Goal: Navigation & Orientation: Find specific page/section

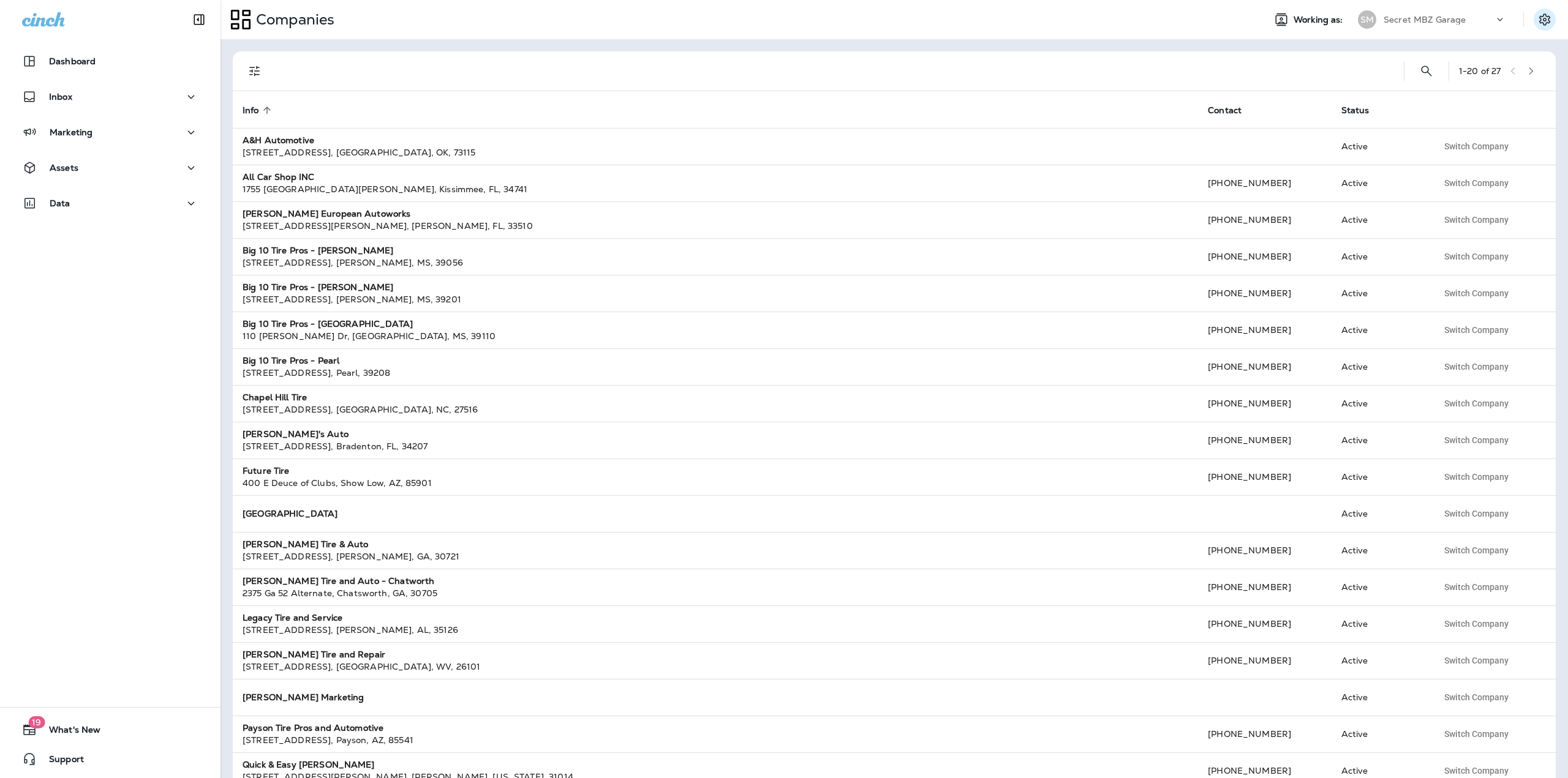
click at [1542, 23] on icon "Settings" at bounding box center [1544, 19] width 15 height 15
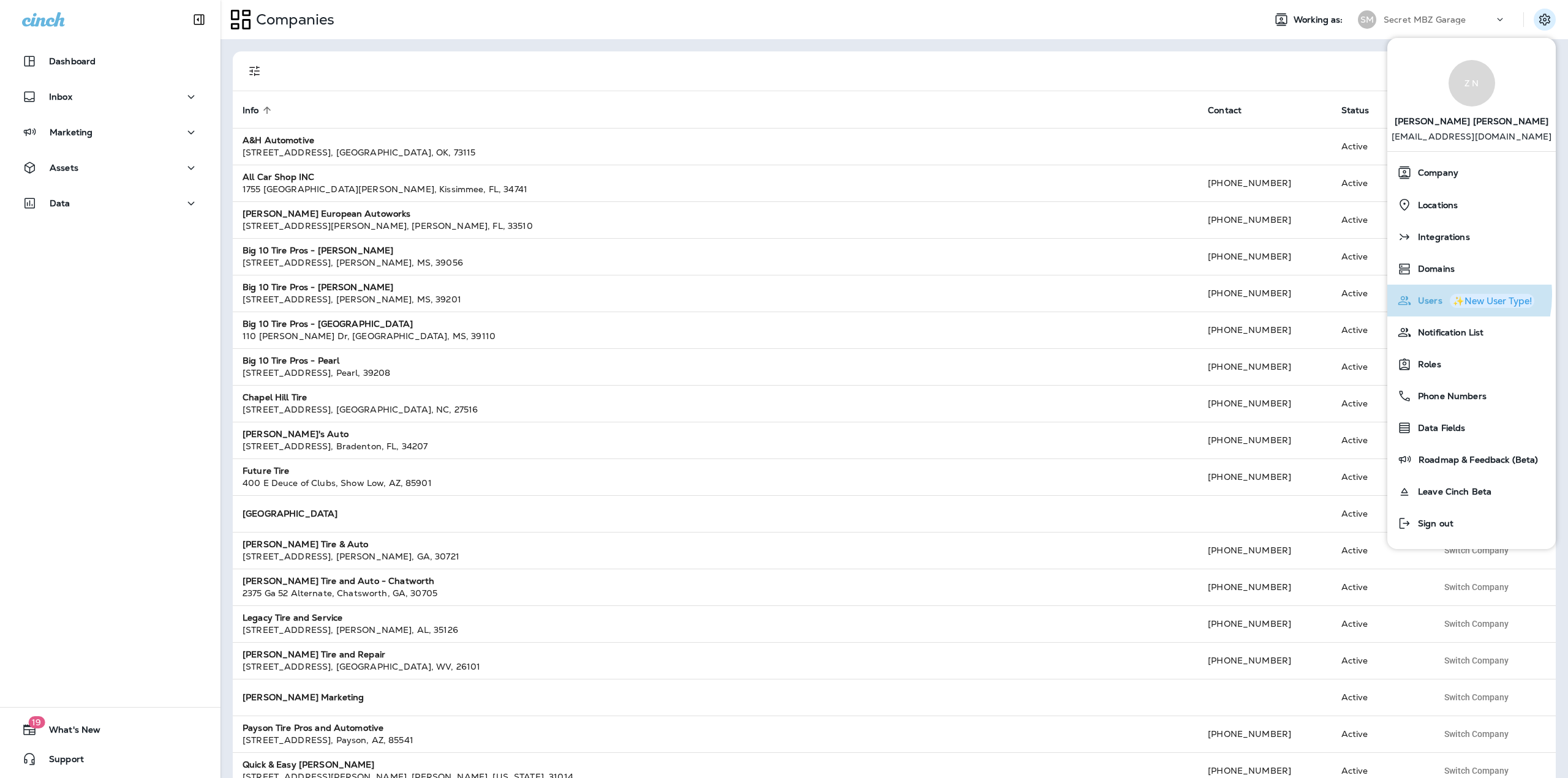
click at [1432, 296] on span "Users" at bounding box center [1427, 301] width 31 height 11
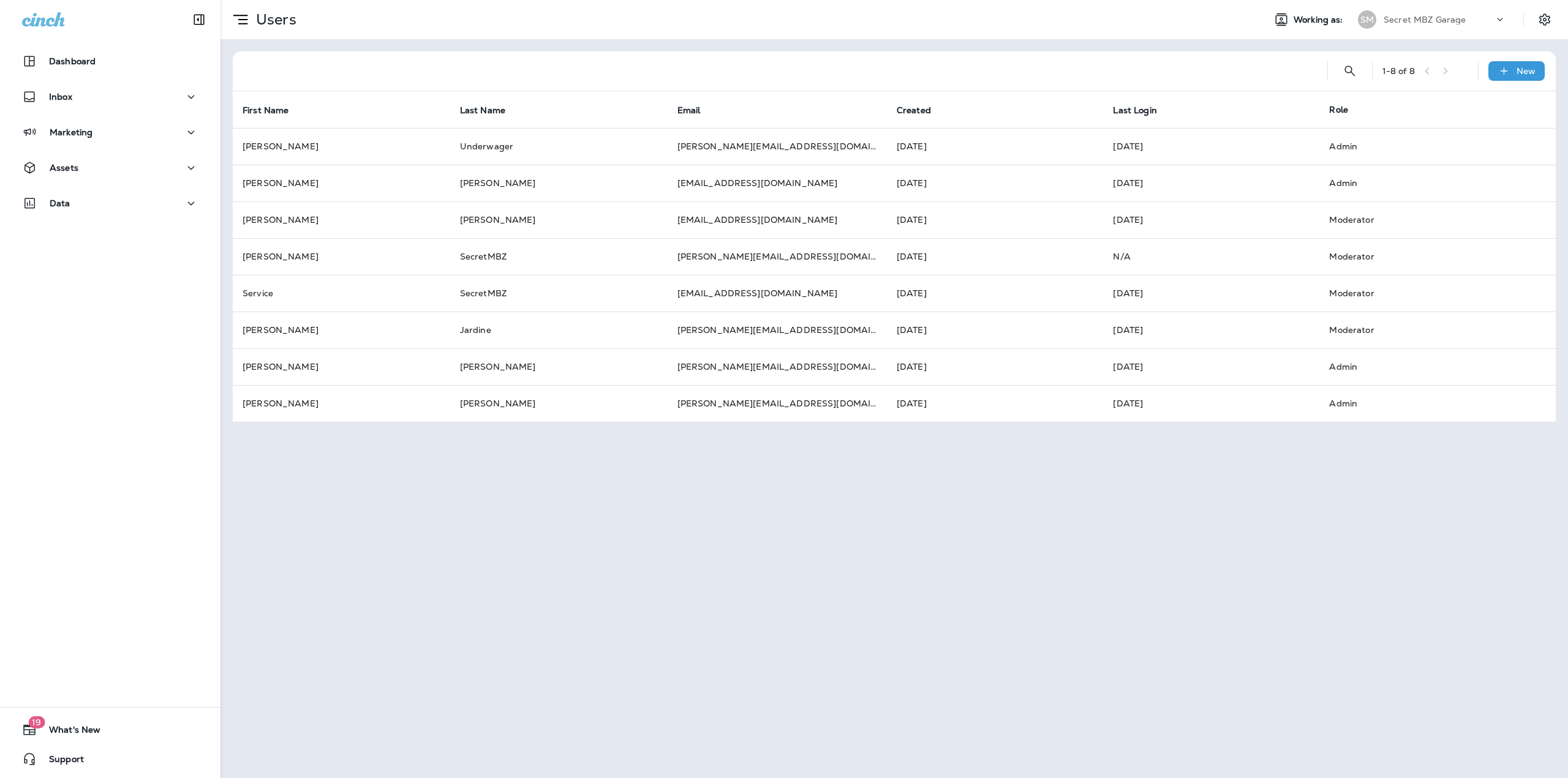
click at [1484, 20] on div "Secret MBZ Garage" at bounding box center [1438, 20] width 110 height 18
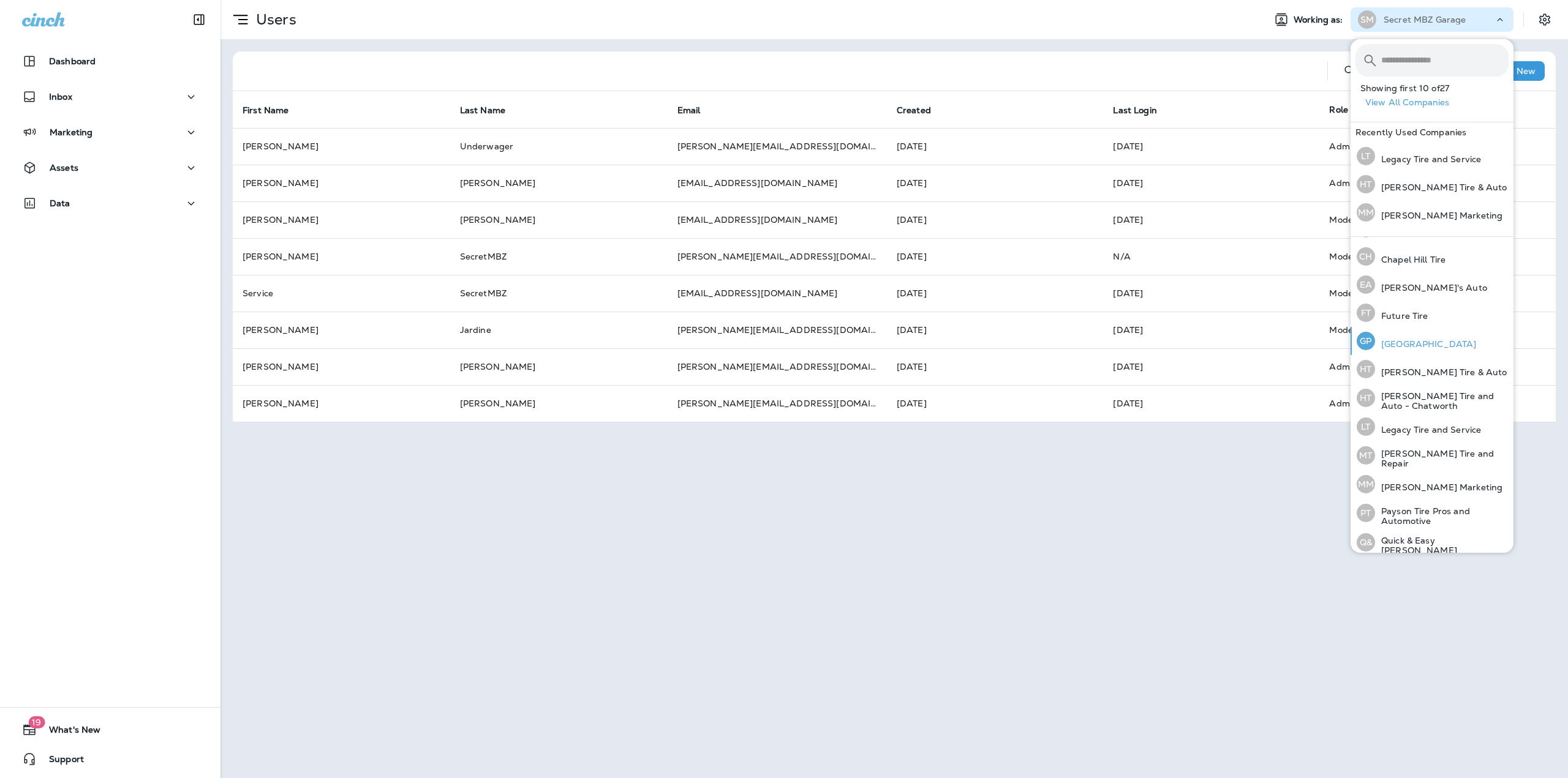
scroll to position [256, 0]
click at [1429, 368] on p "Legacy Tire and Service" at bounding box center [1427, 370] width 106 height 10
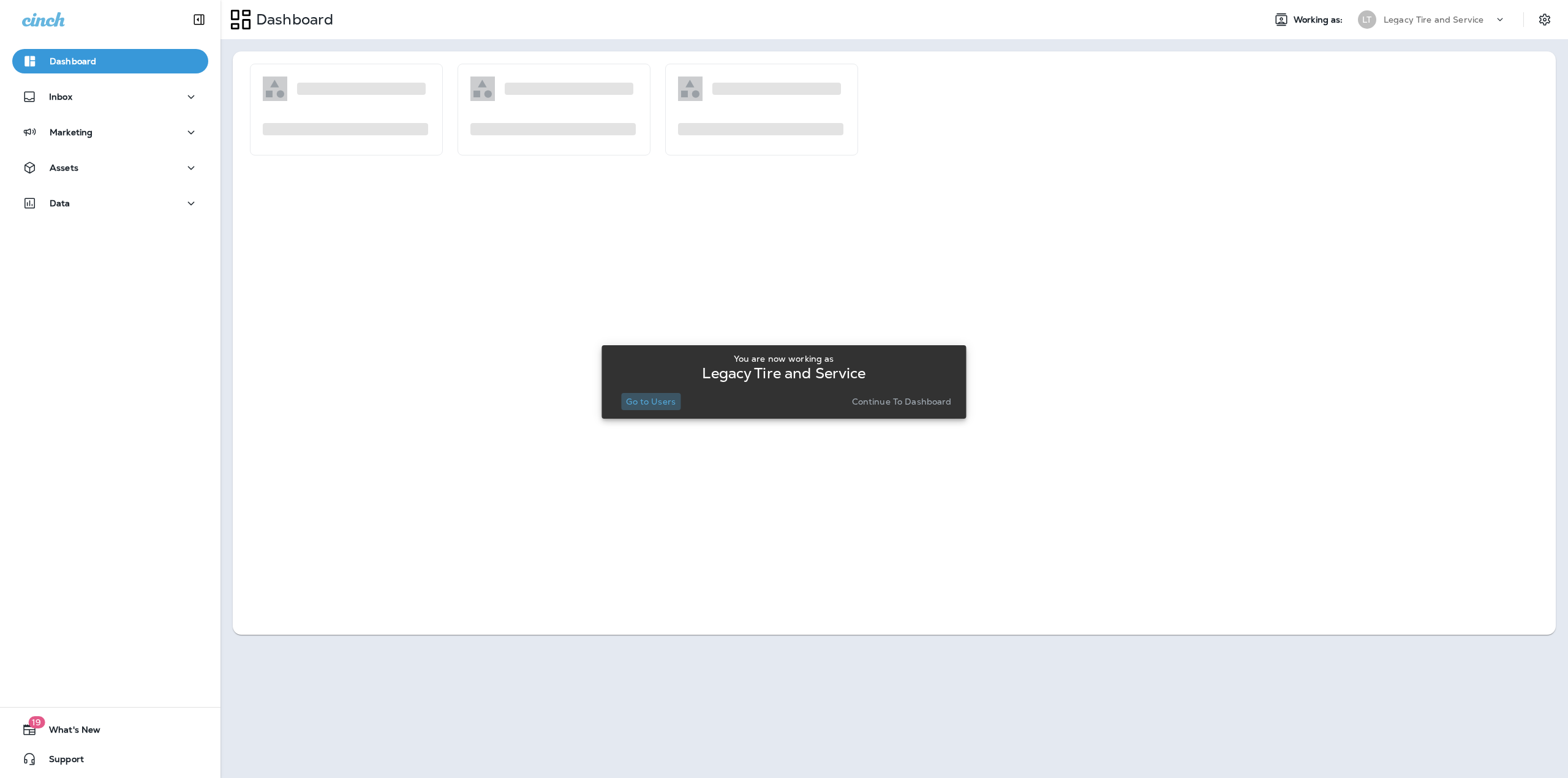
click at [658, 399] on p "Go to Users" at bounding box center [651, 402] width 50 height 10
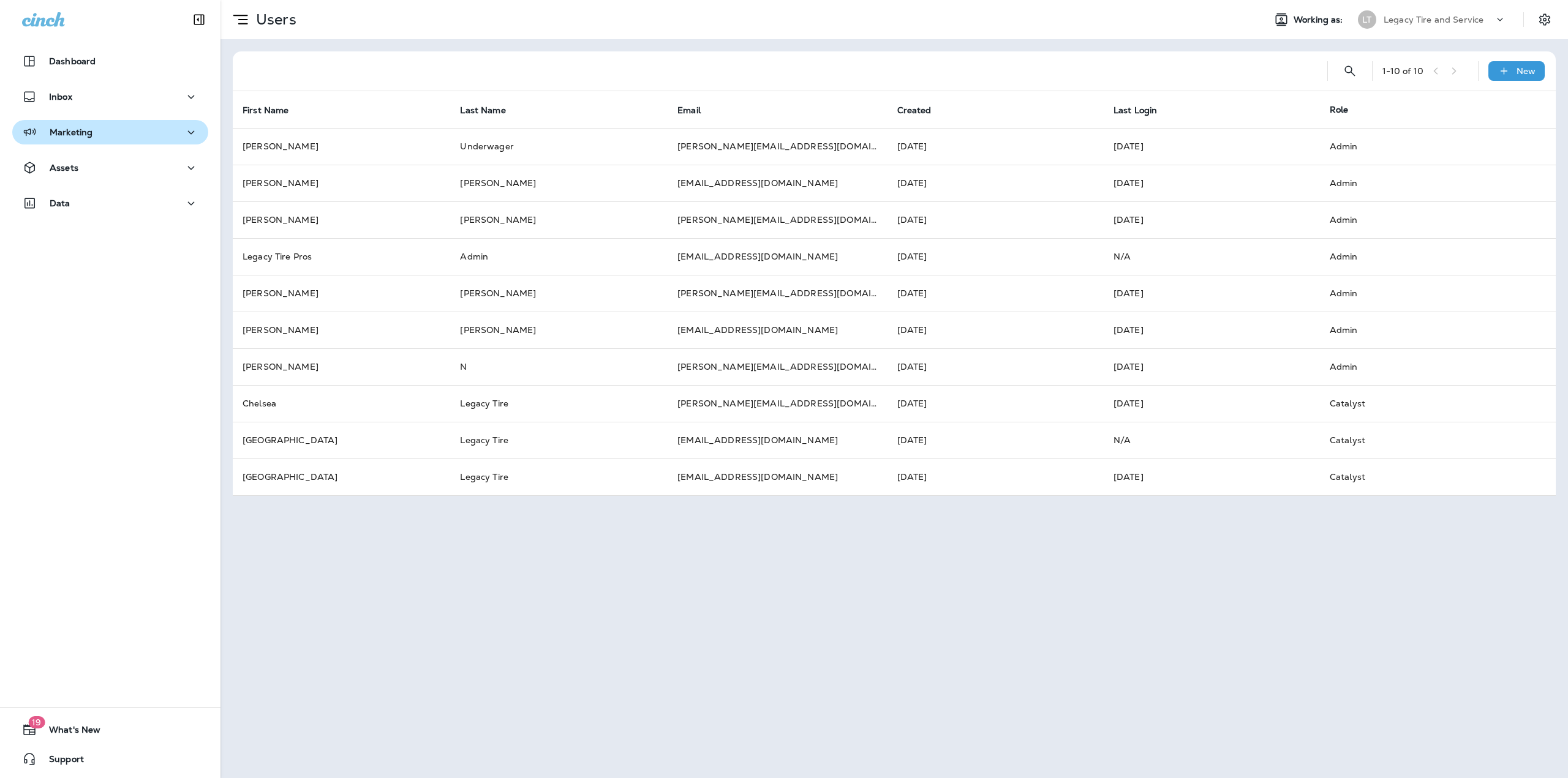
click at [152, 124] on button "Marketing" at bounding box center [110, 132] width 196 height 25
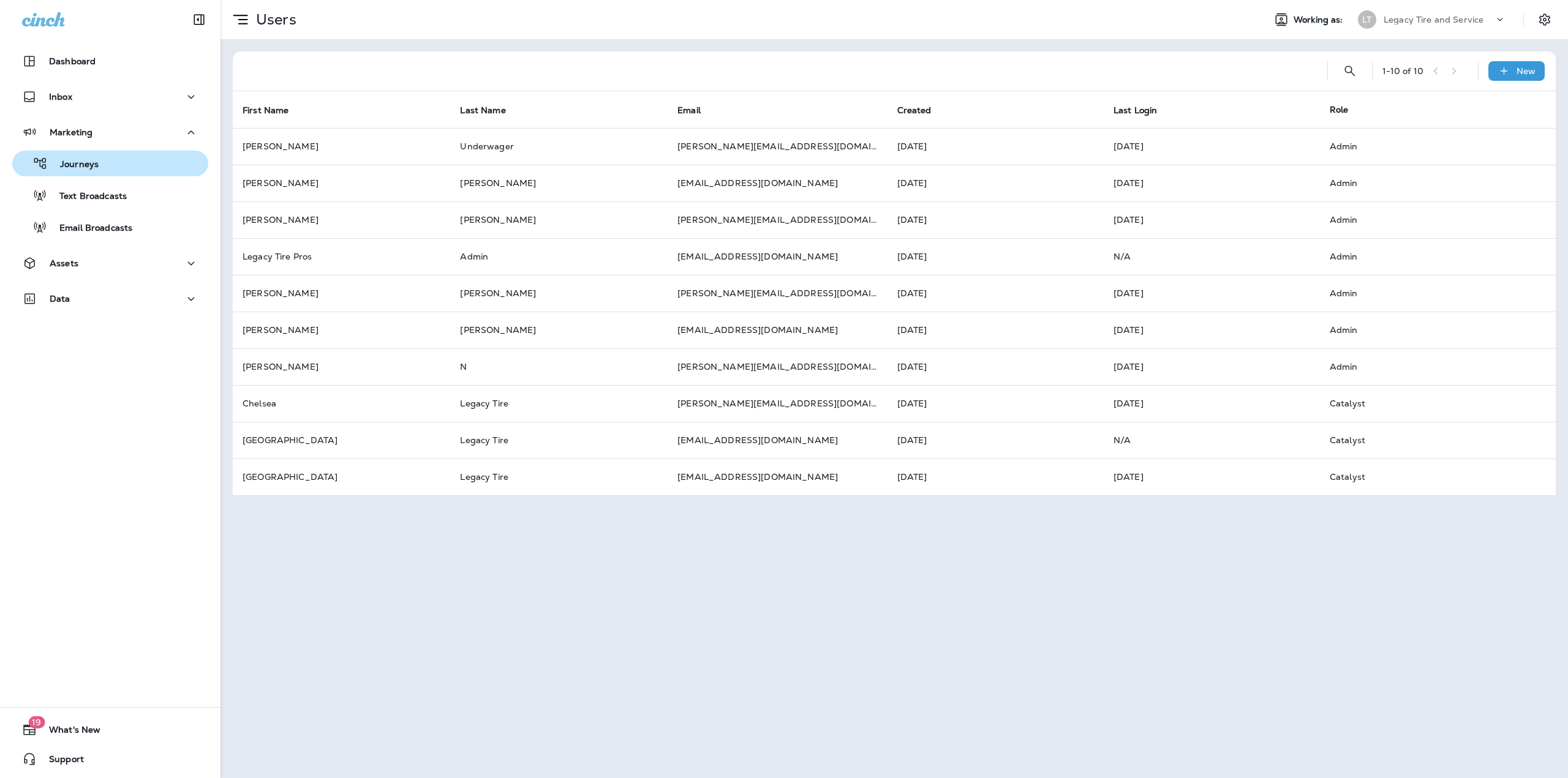
click at [120, 159] on div "Journeys" at bounding box center [110, 164] width 186 height 18
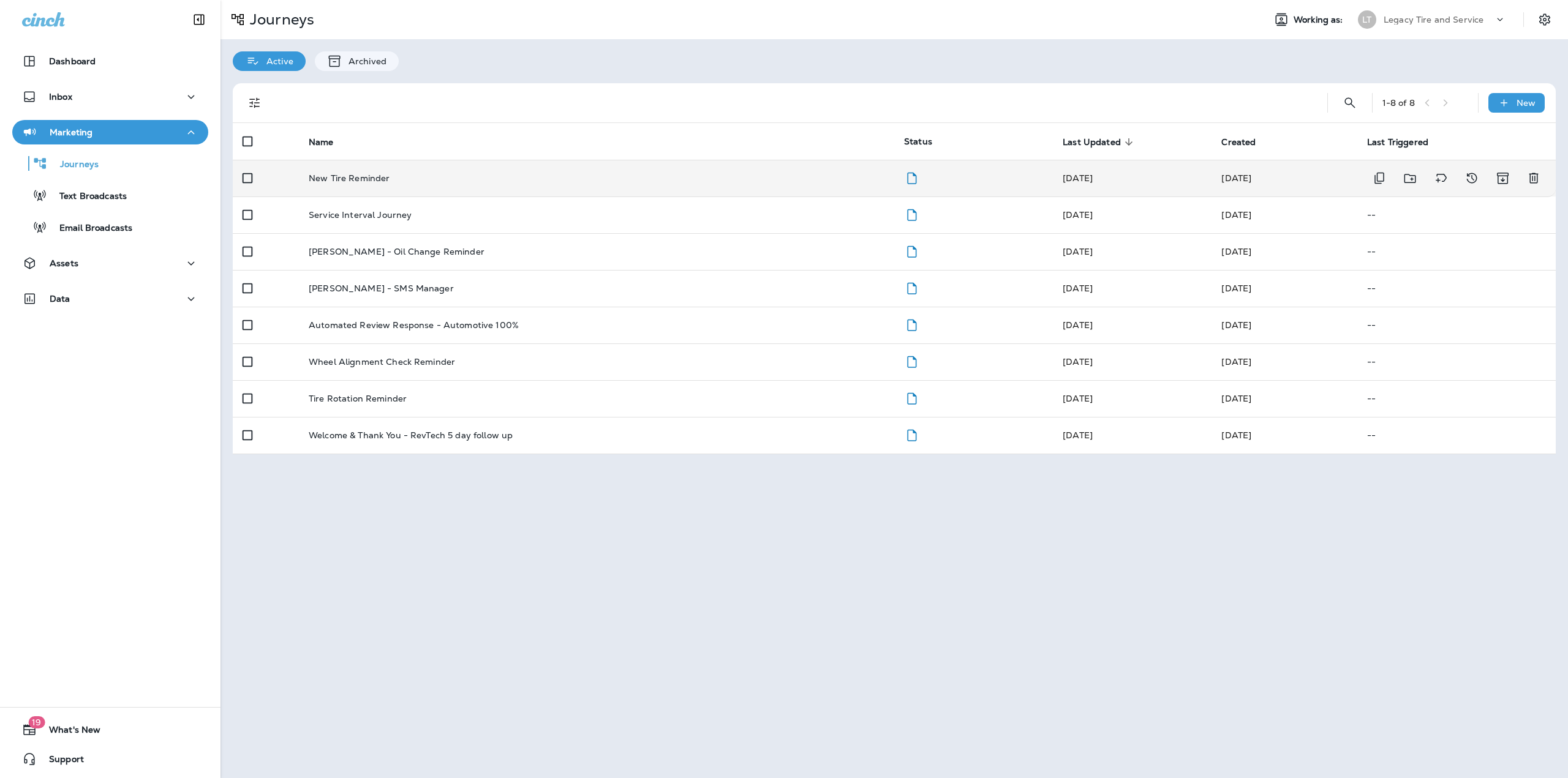
click at [465, 185] on td "New Tire Reminder" at bounding box center [596, 178] width 595 height 37
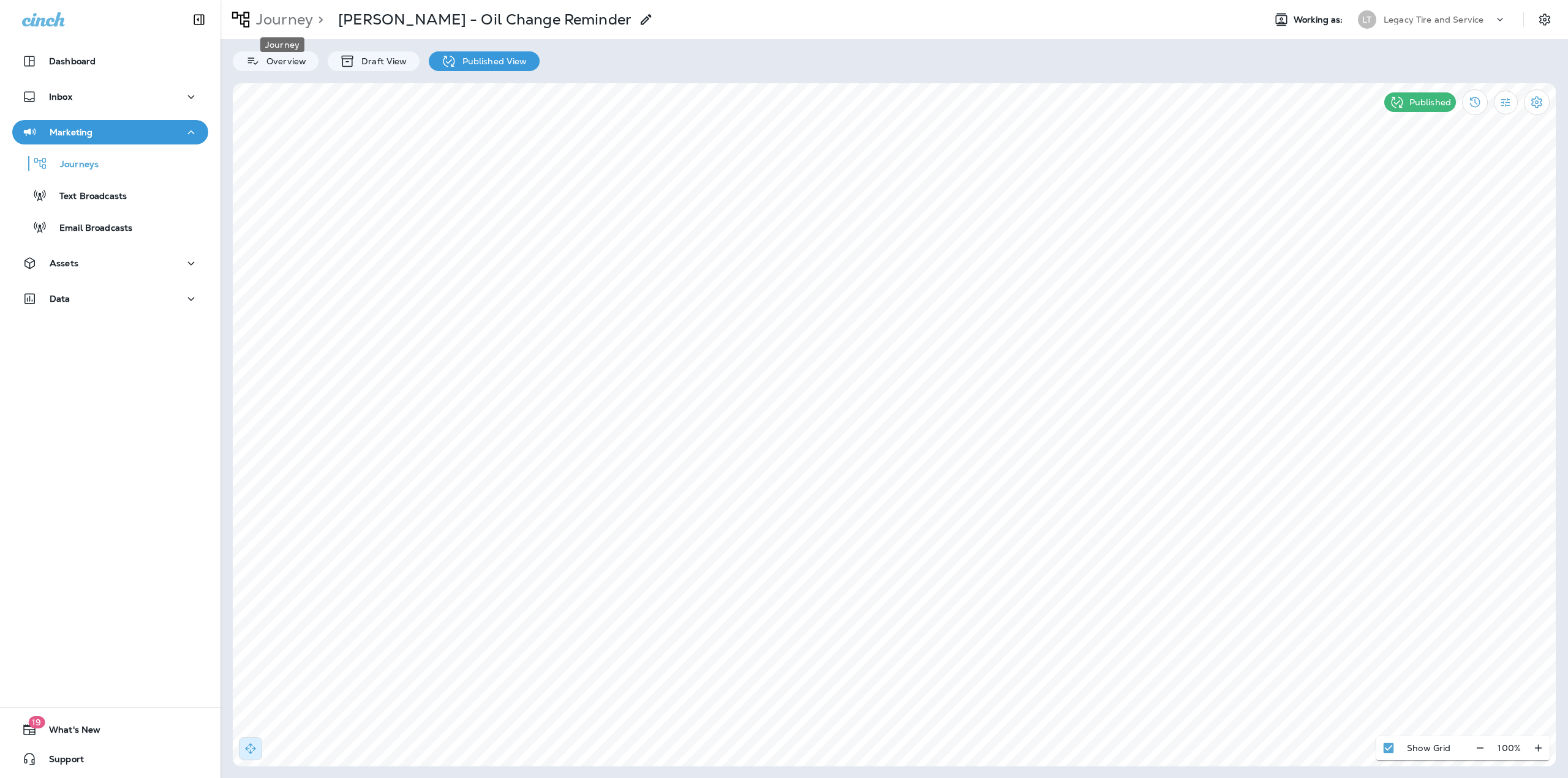
click at [275, 22] on p "Journey" at bounding box center [282, 20] width 62 height 18
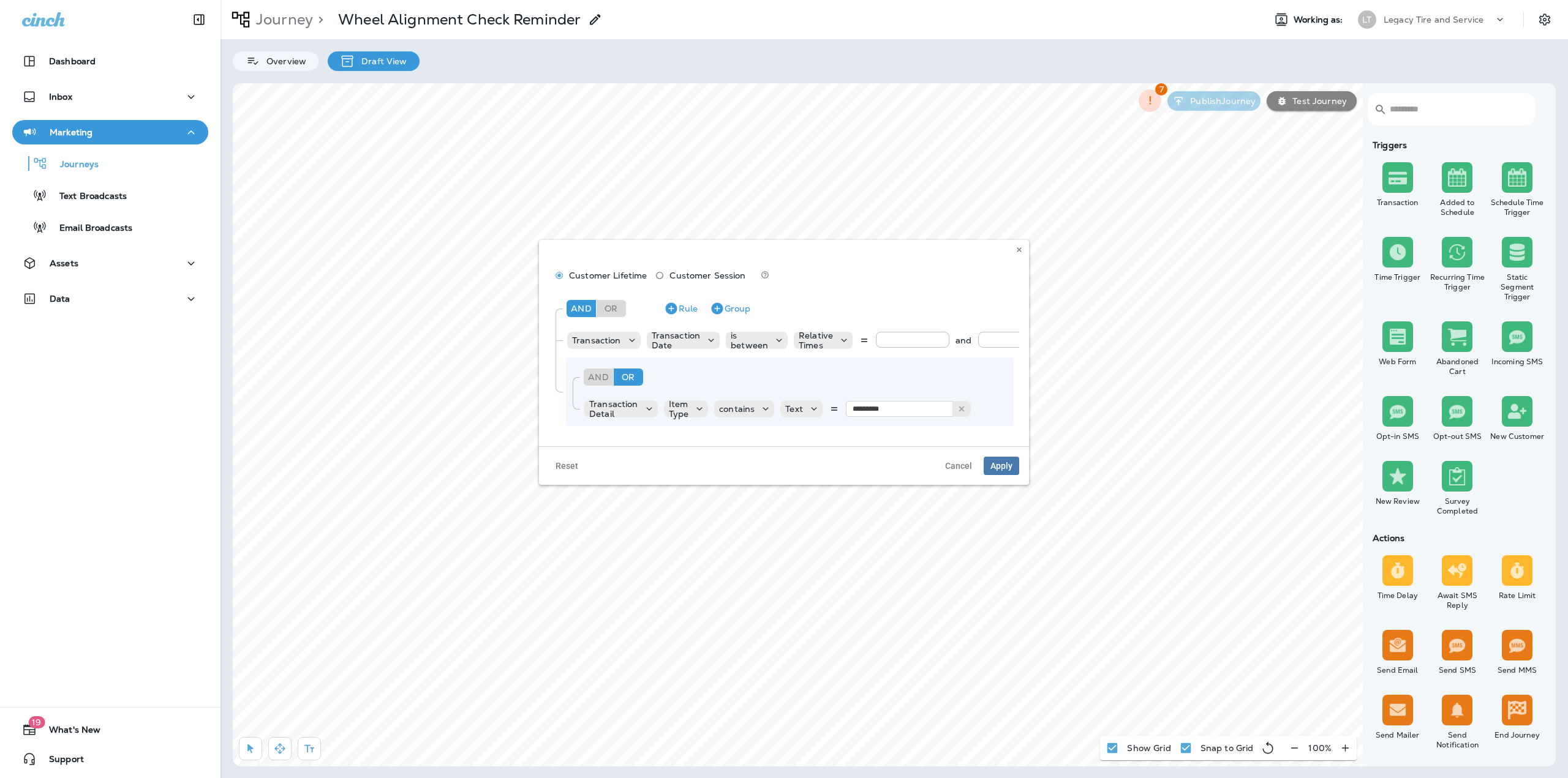
scroll to position [0, 37]
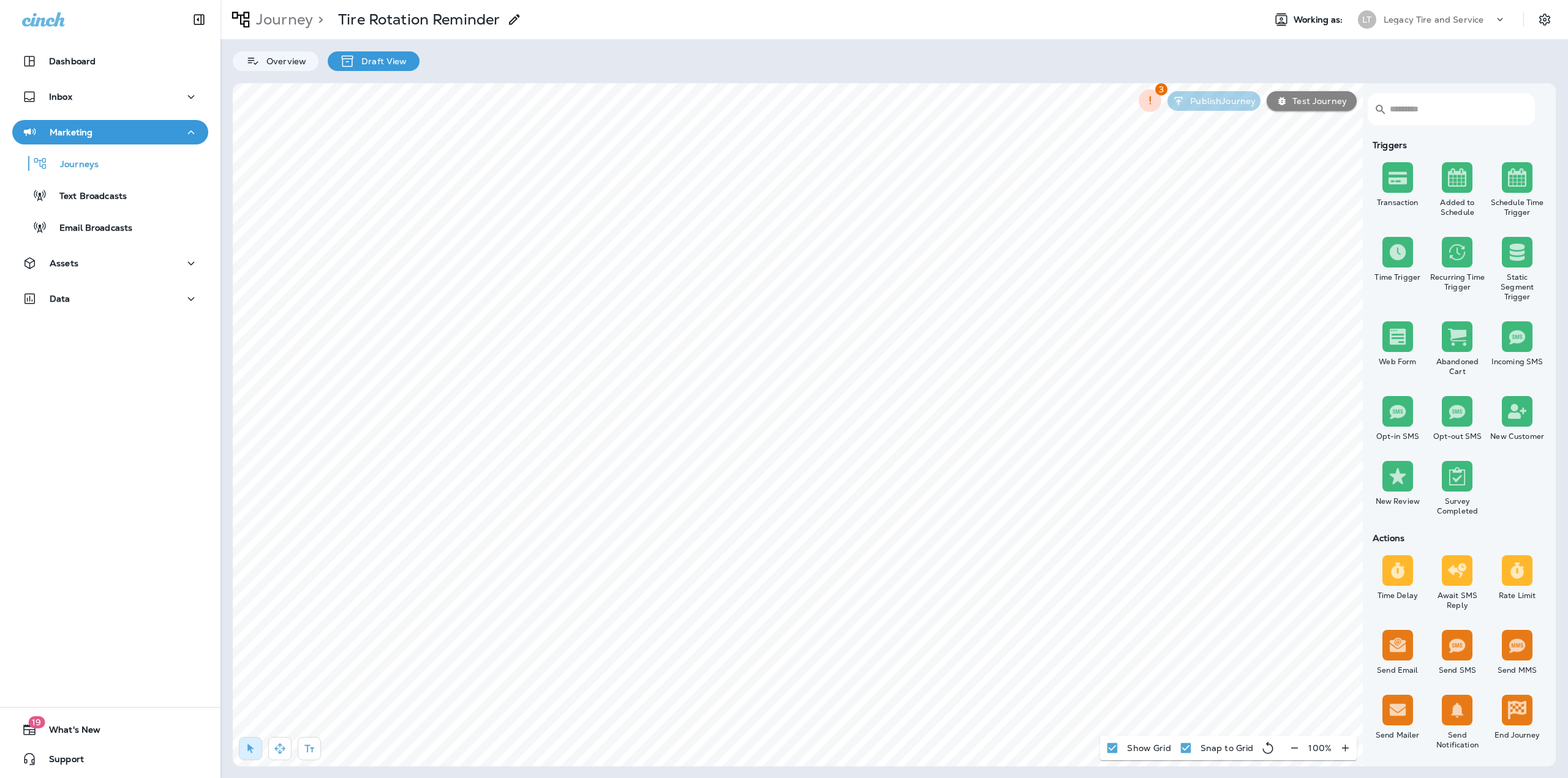
scroll to position [832, 0]
